Goal: Information Seeking & Learning: Learn about a topic

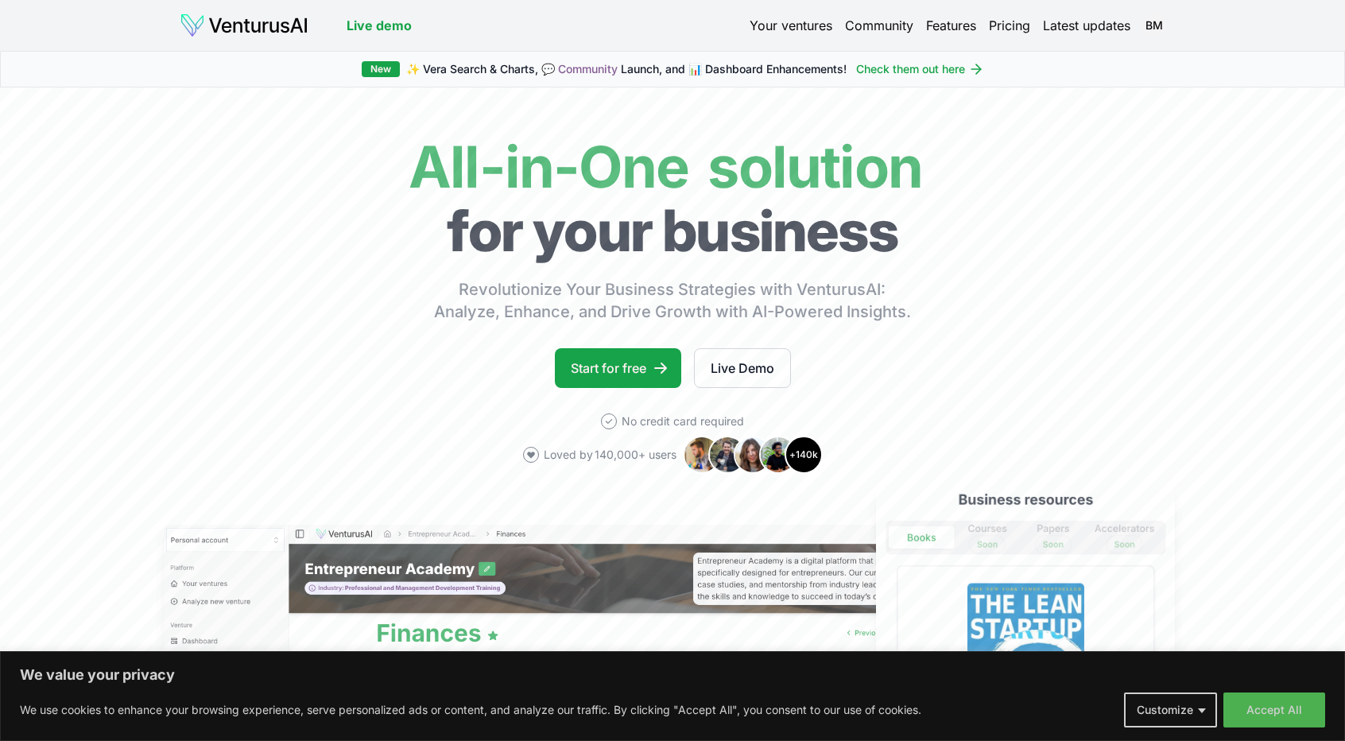
click at [801, 28] on link "Your ventures" at bounding box center [790, 25] width 83 height 19
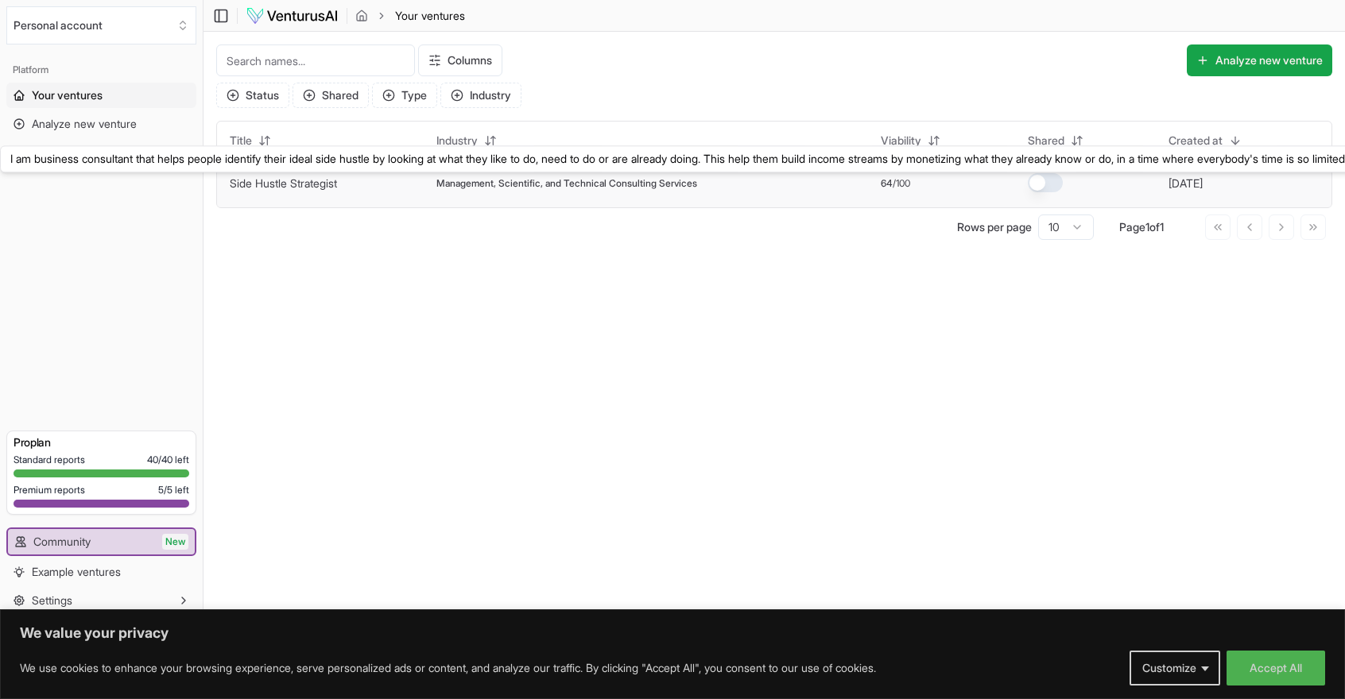
click at [300, 179] on link "Side Hustle Strategist" at bounding box center [283, 183] width 107 height 14
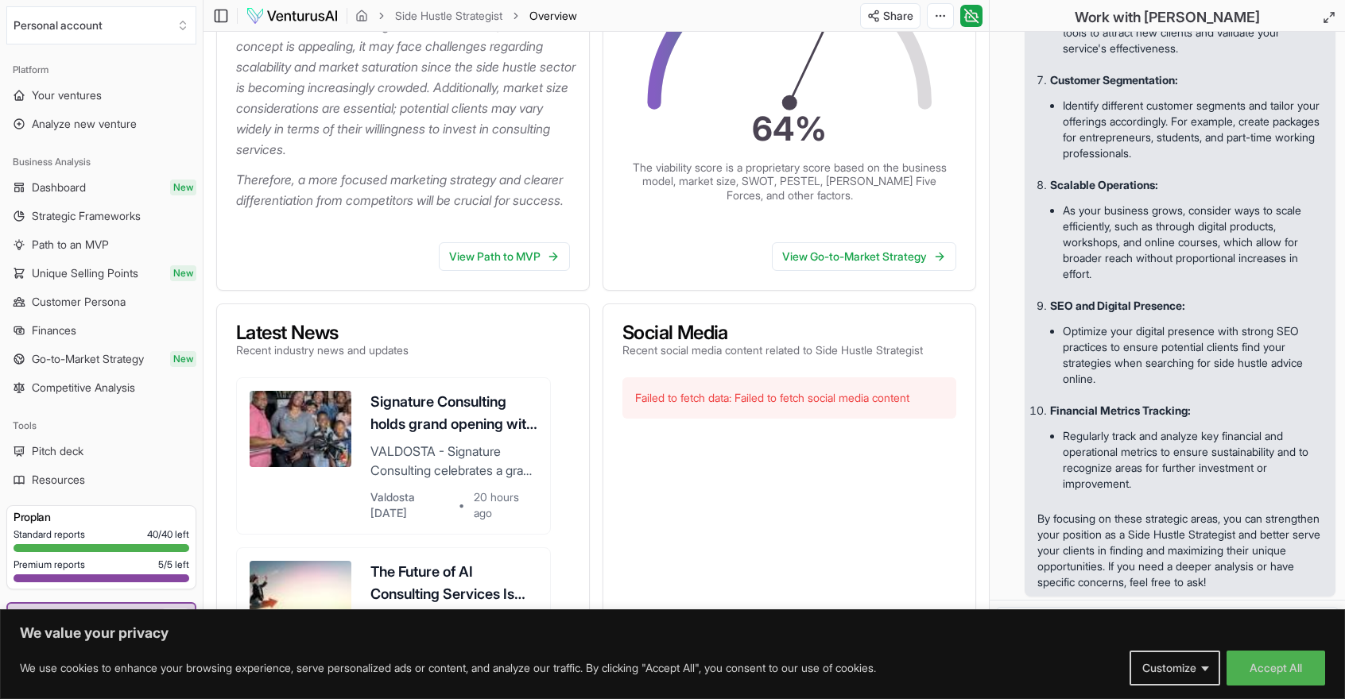
scroll to position [370, 0]
click at [1273, 661] on button "Accept All" at bounding box center [1275, 668] width 99 height 35
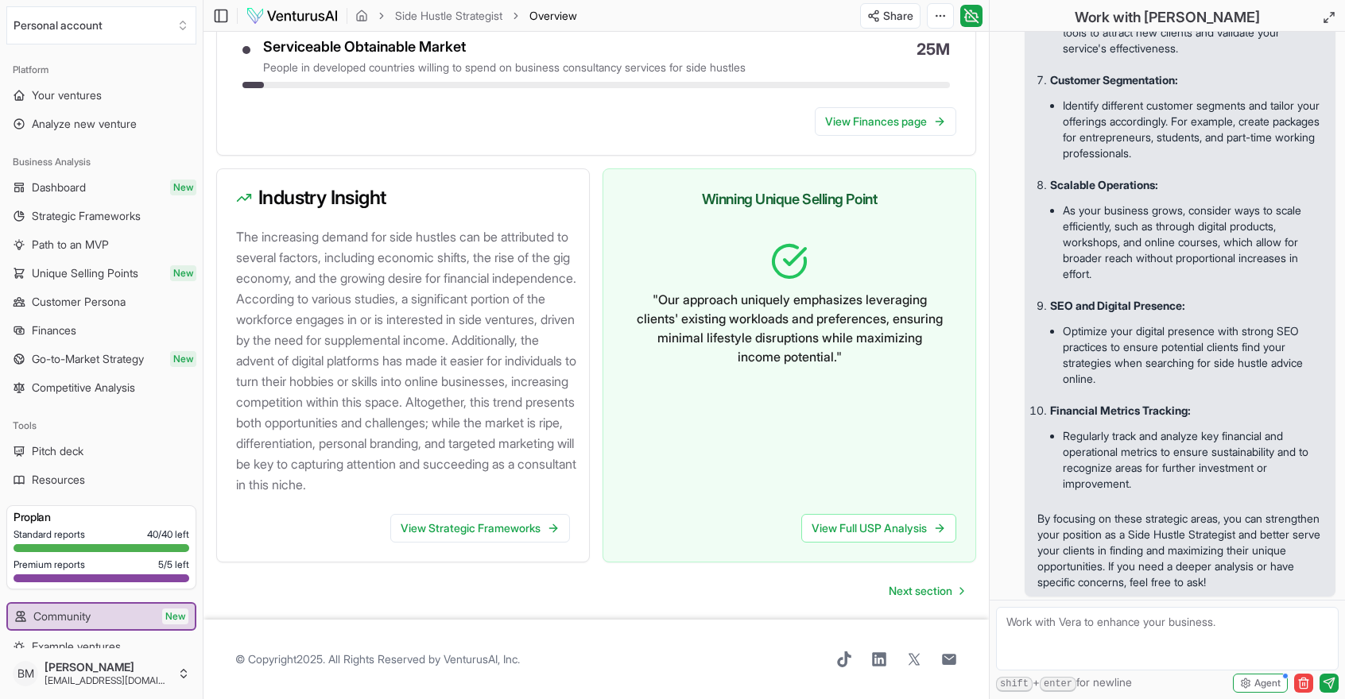
scroll to position [1605, 0]
click at [920, 591] on span "Next section" at bounding box center [921, 591] width 64 height 16
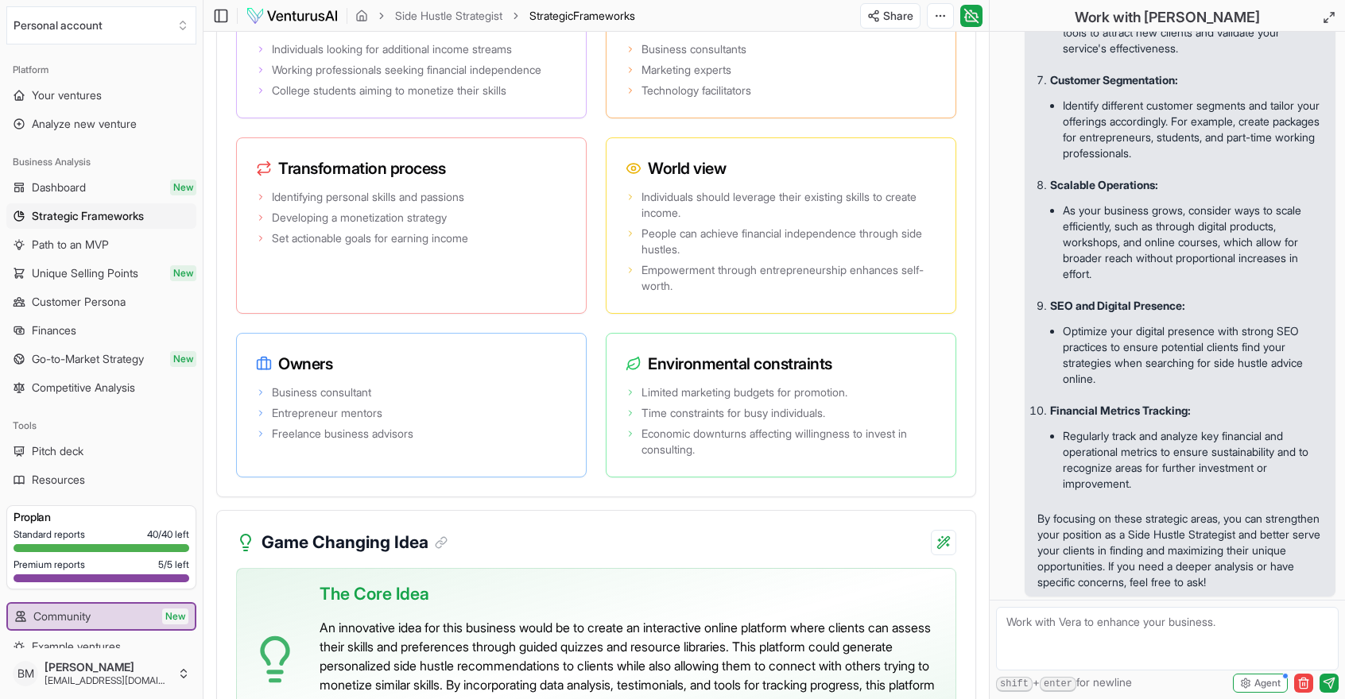
scroll to position [3569, 0]
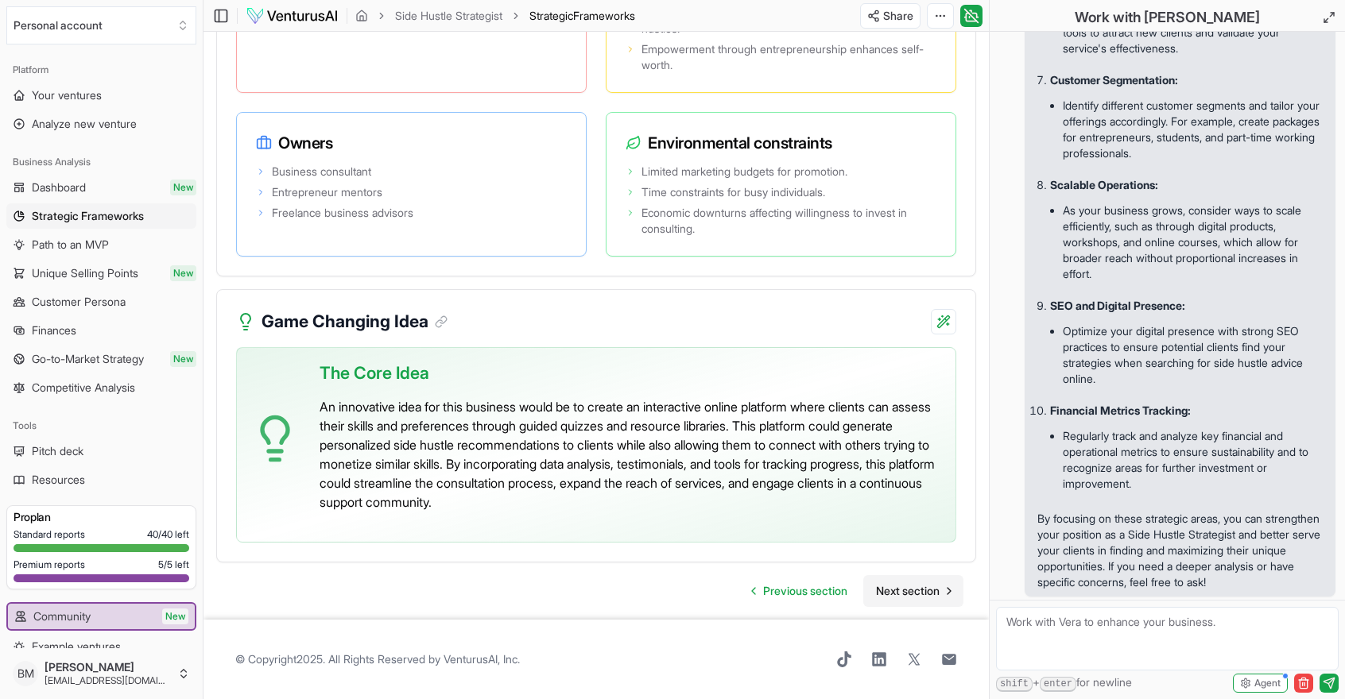
click at [916, 592] on span "Next section" at bounding box center [908, 591] width 64 height 16
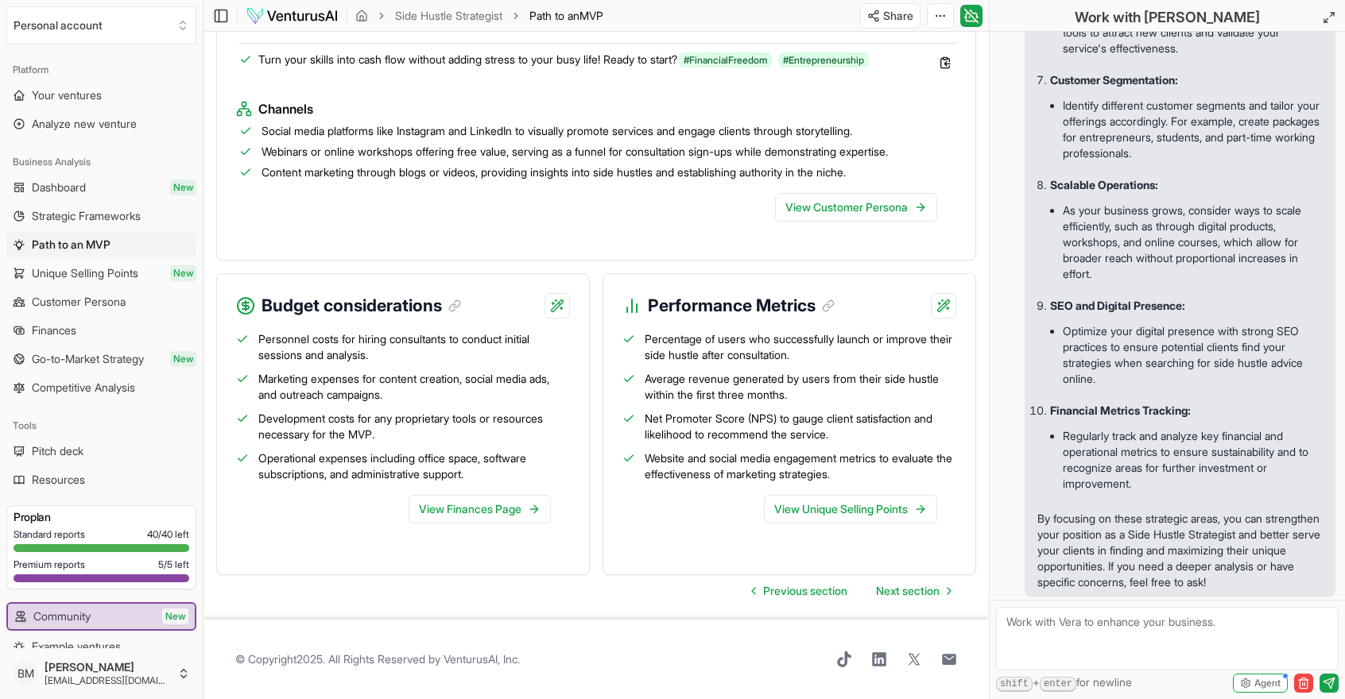
scroll to position [1699, 0]
click at [908, 589] on span "Next section" at bounding box center [908, 591] width 64 height 16
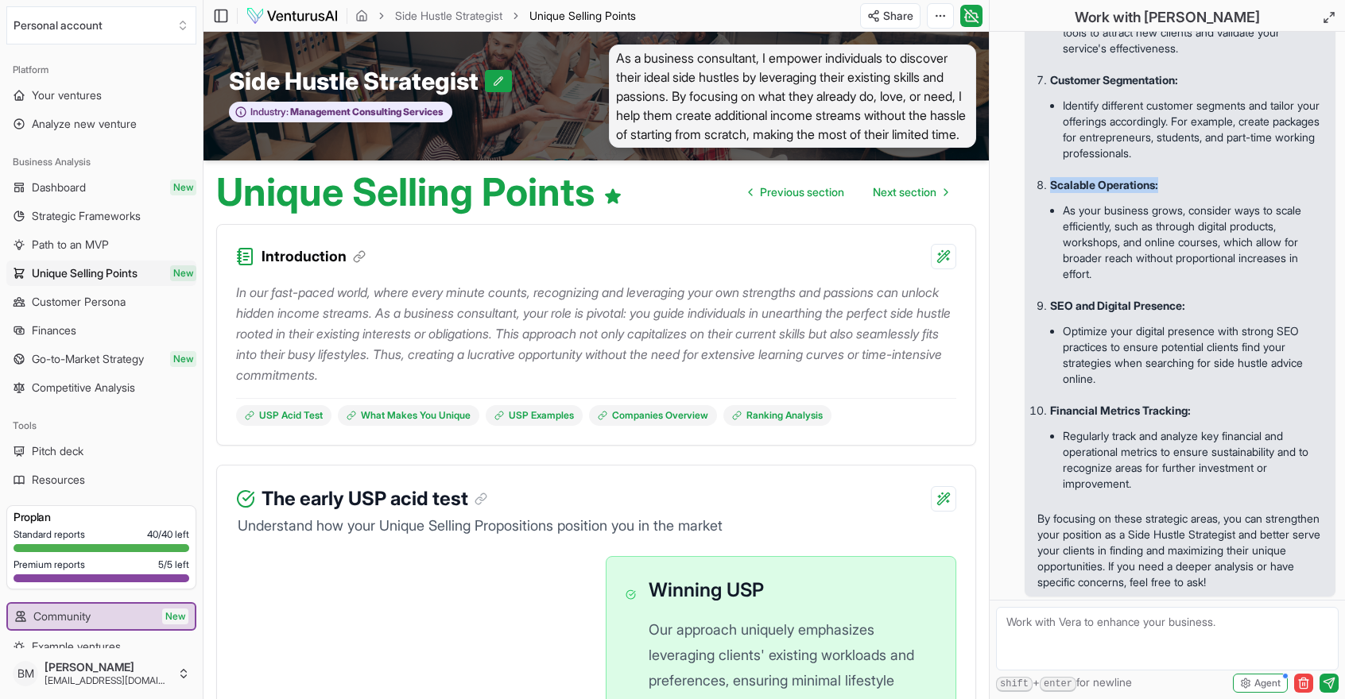
drag, startPoint x: 1234, startPoint y: 165, endPoint x: 1264, endPoint y: 160, distance: 29.8
click at [1264, 174] on li "Scalable Operations: As your business grows, consider ways to scale efficiently…" at bounding box center [1186, 234] width 273 height 121
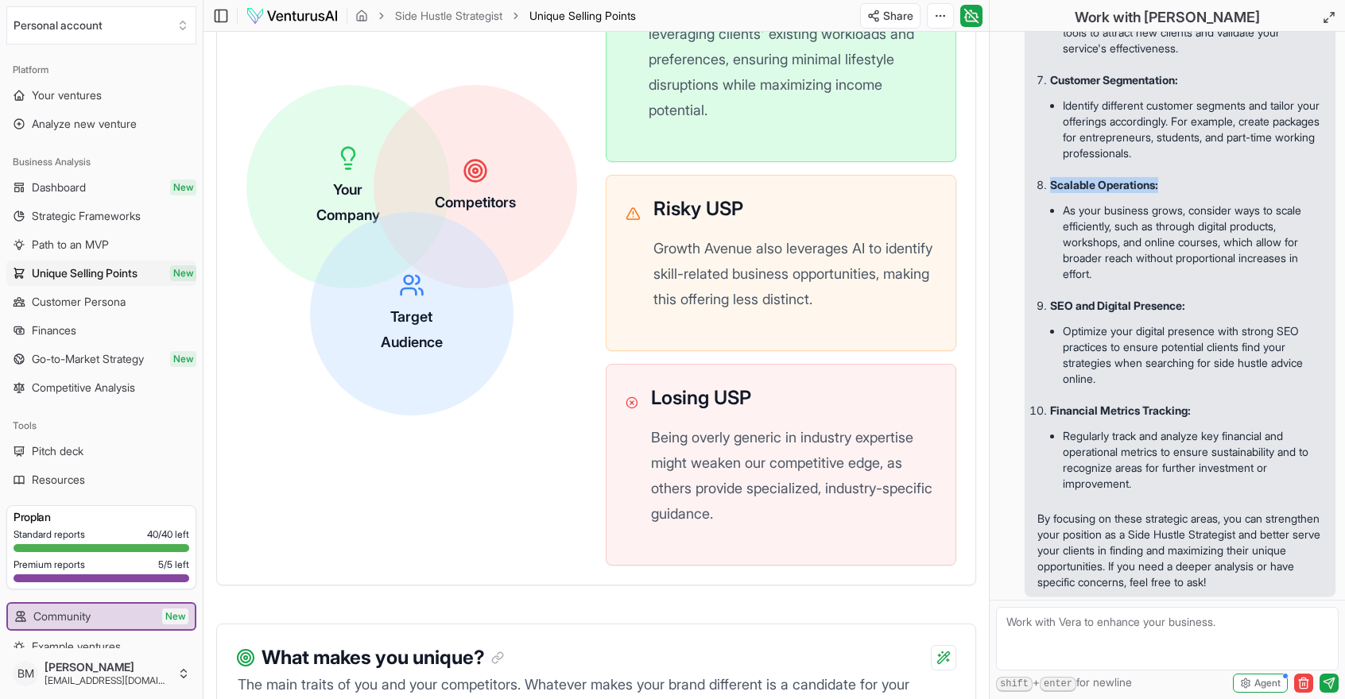
scroll to position [621, 0]
